Goal: Task Accomplishment & Management: Manage account settings

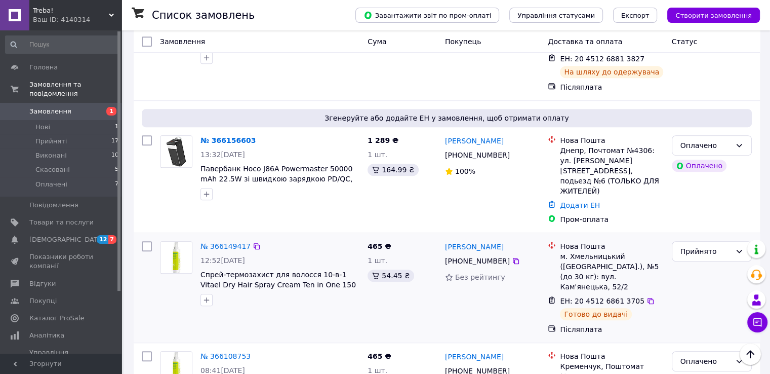
scroll to position [608, 0]
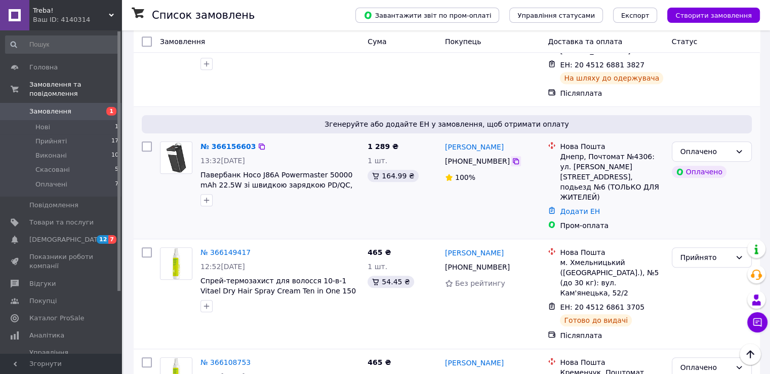
click at [513, 158] on icon at bounding box center [516, 161] width 6 height 6
click at [75, 218] on span "Товари та послуги" at bounding box center [61, 222] width 64 height 9
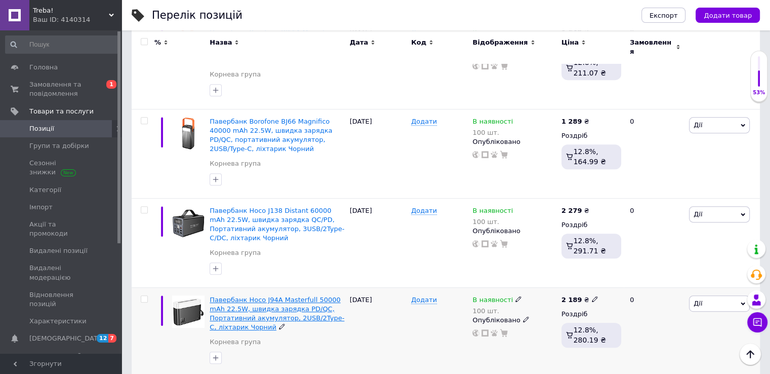
scroll to position [354, 0]
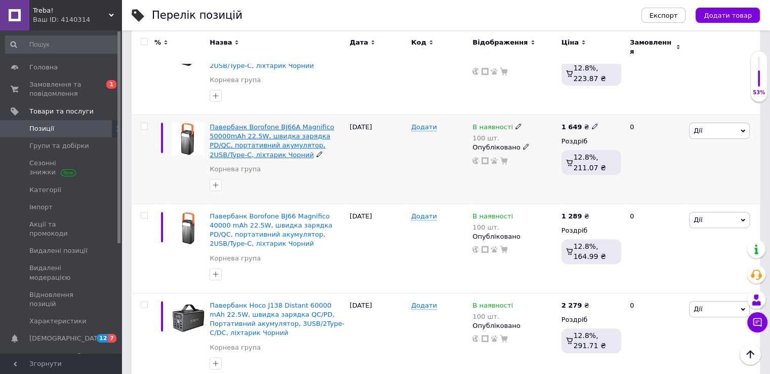
click at [279, 135] on span "Павербанк Borofone BJ66A Magnifico 50000mAh 22.5W, швидка зарядка PD/QC, портат…" at bounding box center [272, 140] width 125 height 35
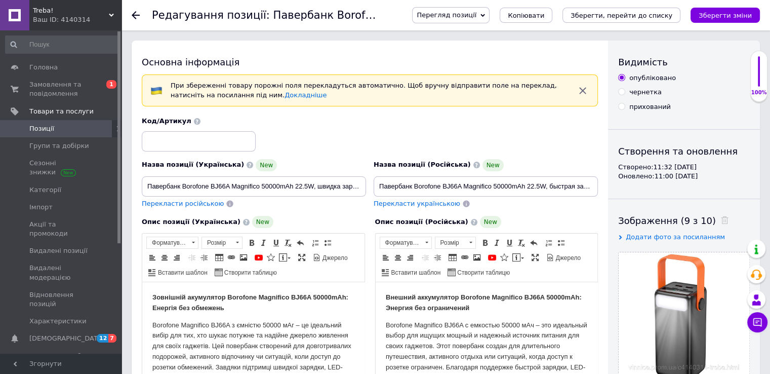
click at [485, 16] on icon at bounding box center [482, 15] width 5 height 3
click at [505, 47] on li "Зберегти та переглянути на маркетплейсі" at bounding box center [492, 49] width 158 height 14
click at [79, 125] on span "Позиції" at bounding box center [61, 128] width 64 height 9
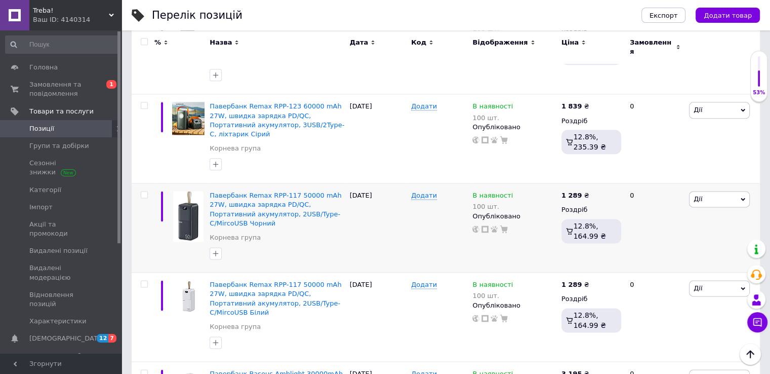
scroll to position [1257, 0]
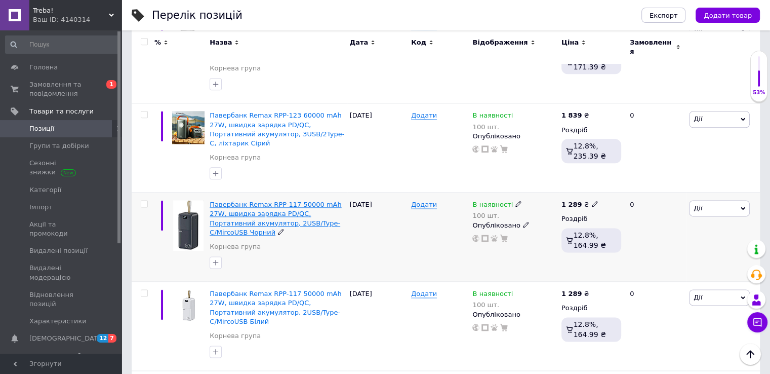
click at [310, 201] on span "Павербанк Remax RPP-117 50000 mAh 27W, швидка зарядка PD/QC, Портативний акумул…" at bounding box center [276, 218] width 132 height 35
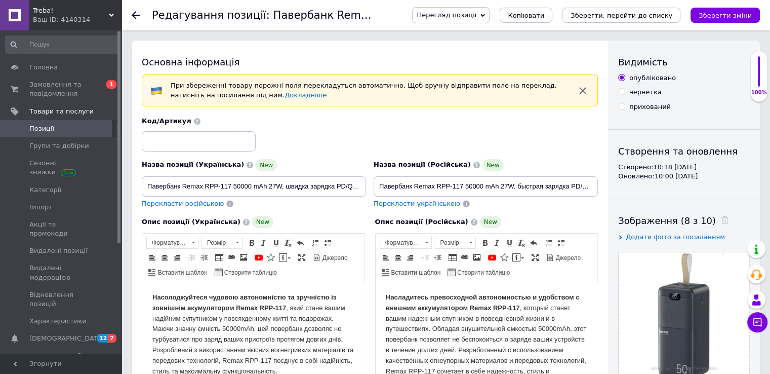
click at [476, 15] on span "Перегляд позиції" at bounding box center [447, 15] width 60 height 8
click at [486, 47] on li "Зберегти та переглянути на маркетплейсі" at bounding box center [492, 49] width 158 height 14
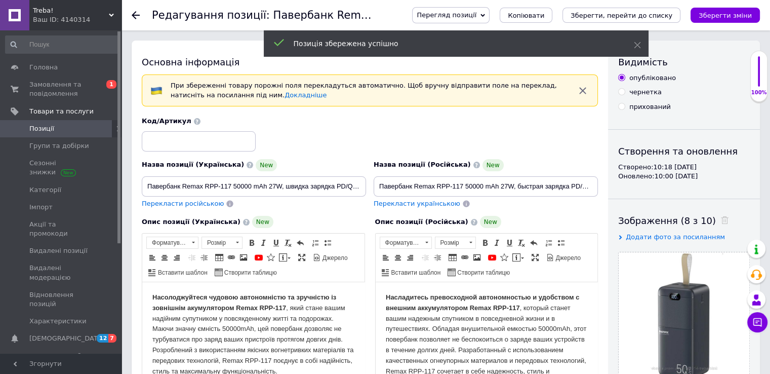
click at [83, 130] on span "Позиції" at bounding box center [61, 128] width 64 height 9
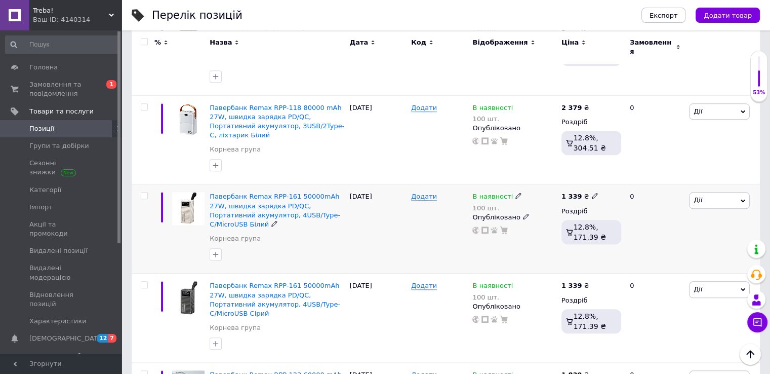
scroll to position [1013, 0]
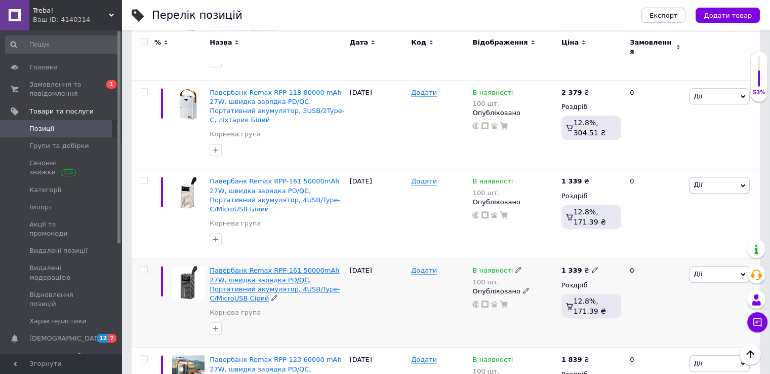
click at [279, 266] on span "Павербанк Remax RPP-161 50000mAh 27W, швидка зарядка PD/QC, Портативний акумуля…" at bounding box center [275, 283] width 131 height 35
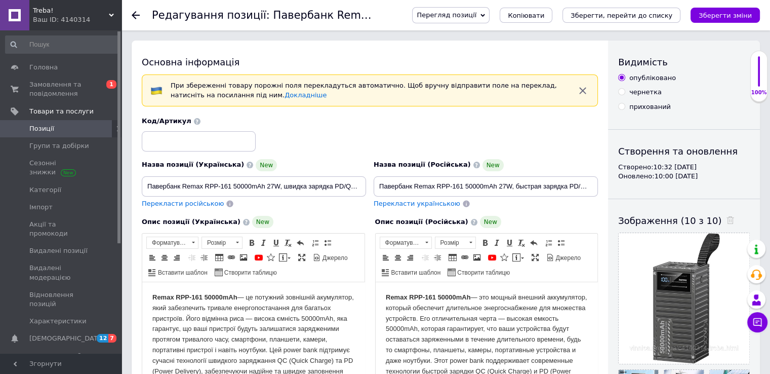
click at [485, 15] on icon at bounding box center [482, 15] width 5 height 5
click at [507, 47] on li "Зберегти та переглянути на маркетплейсі" at bounding box center [492, 49] width 158 height 14
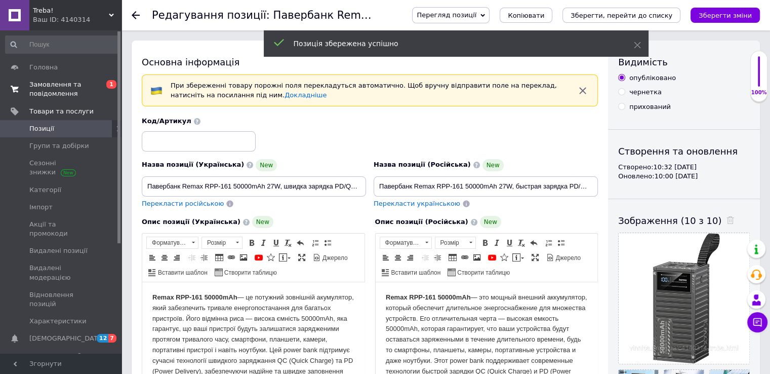
click at [76, 95] on span "Замовлення та повідомлення" at bounding box center [61, 89] width 64 height 18
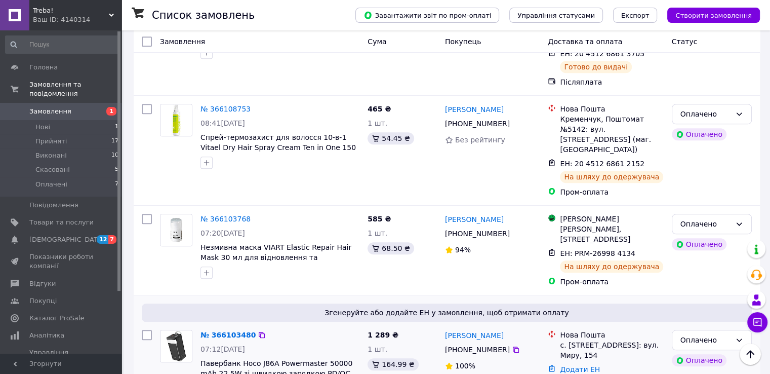
scroll to position [608, 0]
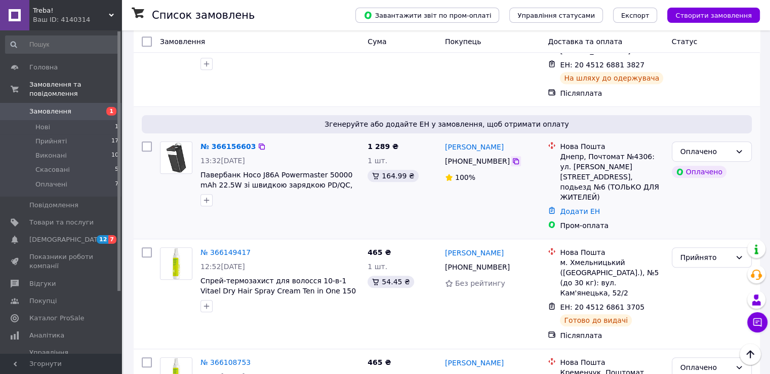
click at [512, 157] on icon at bounding box center [516, 161] width 8 height 8
drag, startPoint x: 235, startPoint y: 112, endPoint x: 354, endPoint y: 114, distance: 119.5
click at [354, 137] on div "№ 366156603 13:32[DATE] Павербанк Hoco J86A Powermaster 50000 mAh 22.5W зі швид…" at bounding box center [279, 173] width 167 height 73
copy span "Hoco J86A Powermaster 50000 mAh"
click at [235, 137] on div "№ 366156603 13:32[DATE] Павербанк Hoco J86A Powermaster 50000 mAh 22.5W зі швид…" at bounding box center [279, 173] width 167 height 73
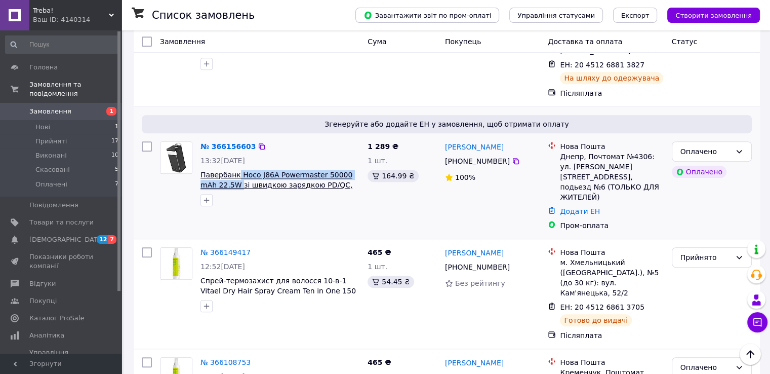
drag, startPoint x: 235, startPoint y: 112, endPoint x: 218, endPoint y: 134, distance: 27.4
click at [218, 137] on div "№ 366156603 13:32[DATE] Павербанк Hoco J86A Powermaster 50000 mAh 22.5W зі швид…" at bounding box center [279, 173] width 167 height 73
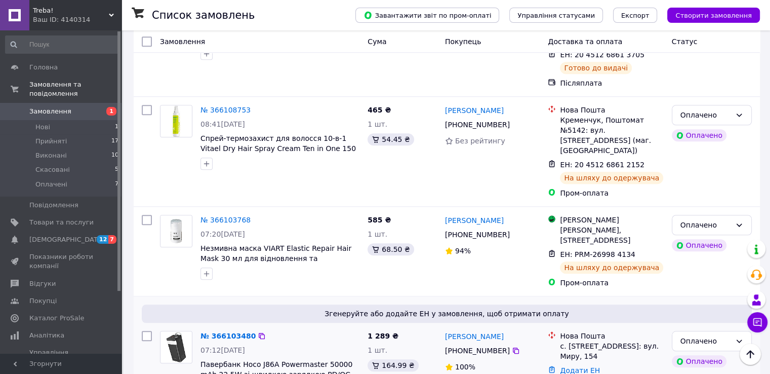
scroll to position [911, 0]
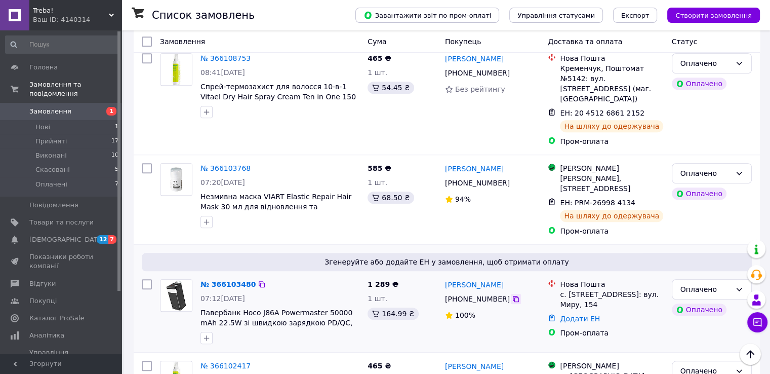
click at [513, 296] on icon at bounding box center [516, 299] width 6 height 6
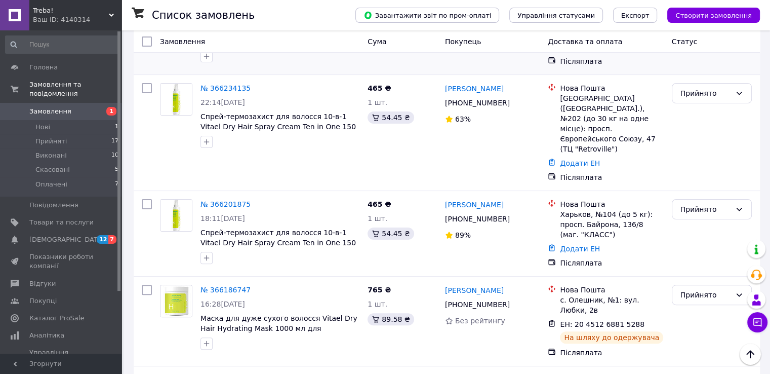
scroll to position [0, 0]
